Goal: Transaction & Acquisition: Subscribe to service/newsletter

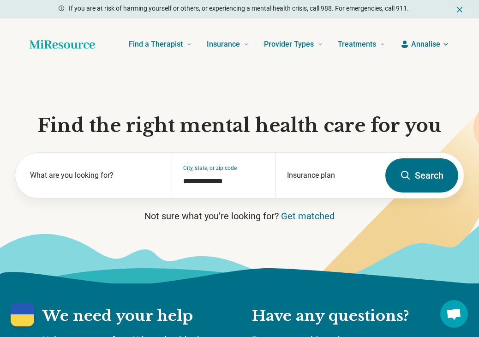
click at [426, 45] on span "Annalise" at bounding box center [425, 44] width 29 height 11
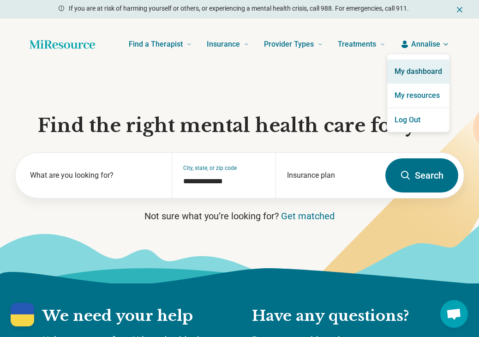
click at [415, 71] on link "My dashboard" at bounding box center [418, 71] width 62 height 24
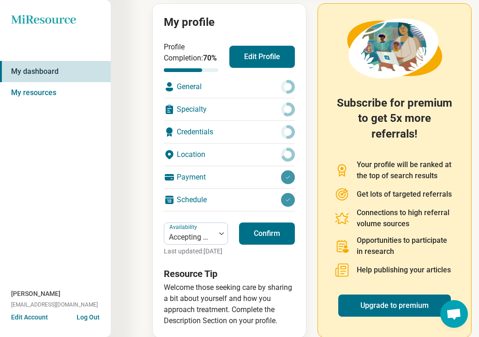
scroll to position [145, 0]
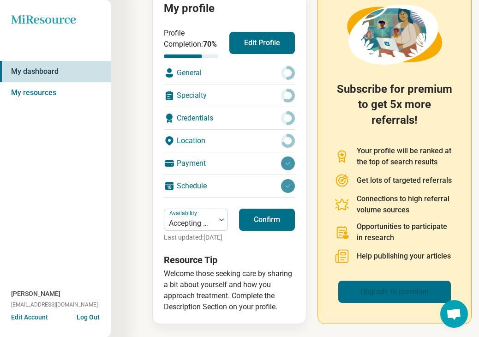
click at [392, 280] on link "Upgrade to premium" at bounding box center [394, 291] width 113 height 22
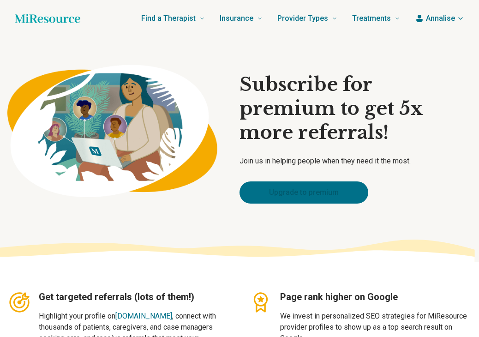
click at [303, 182] on link "Upgrade to premium" at bounding box center [303, 192] width 129 height 22
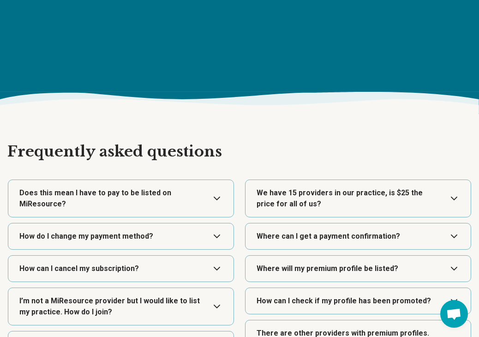
scroll to position [1189, 0]
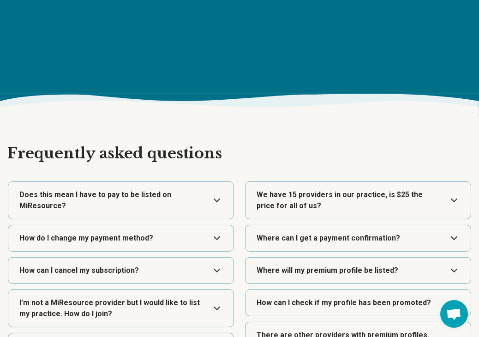
click at [455, 200] on button "Expand" at bounding box center [358, 200] width 218 height 37
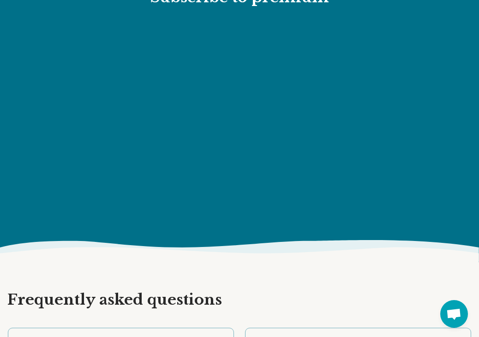
scroll to position [1036, 0]
